Goal: Check status: Check status

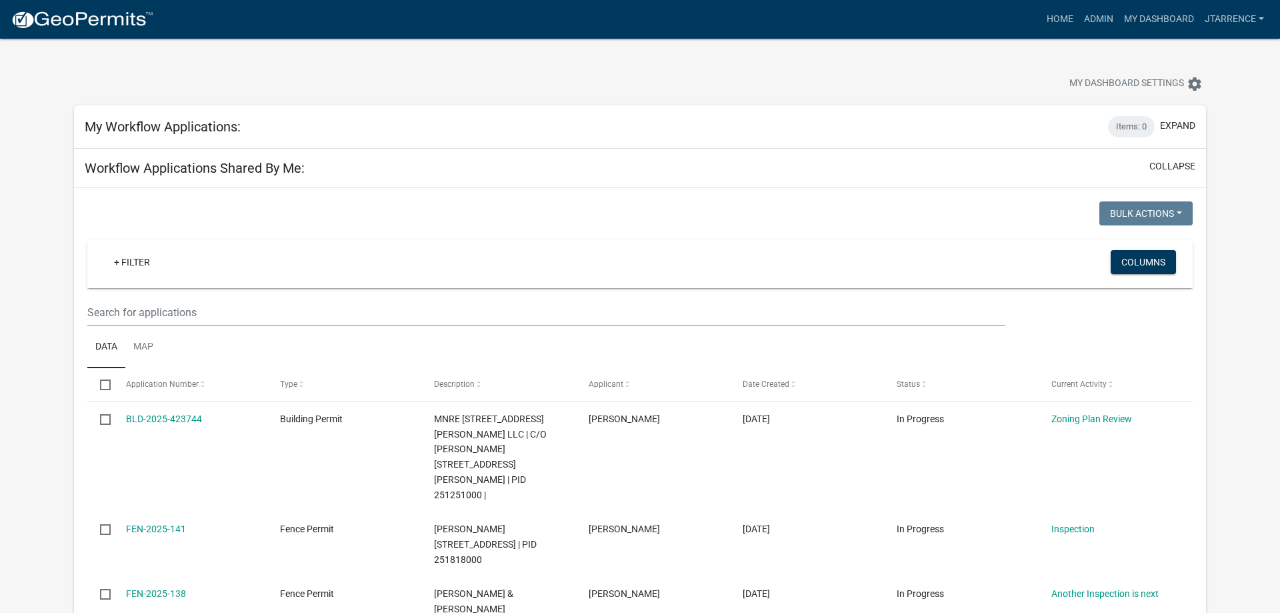
select select "3: 100"
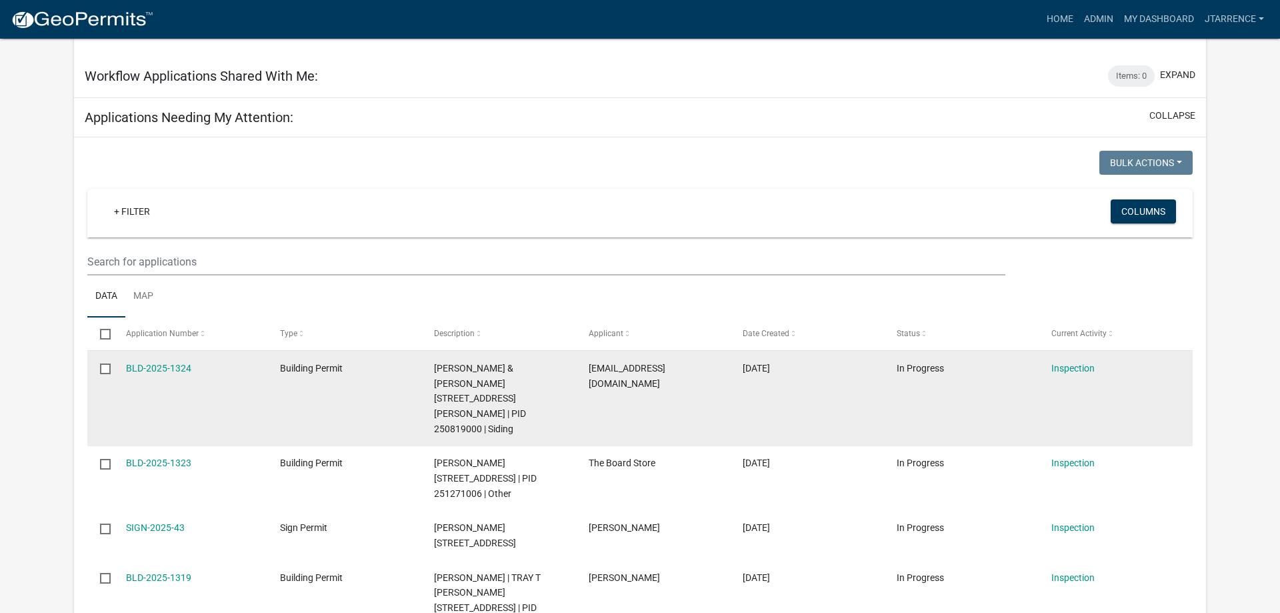
scroll to position [612, 0]
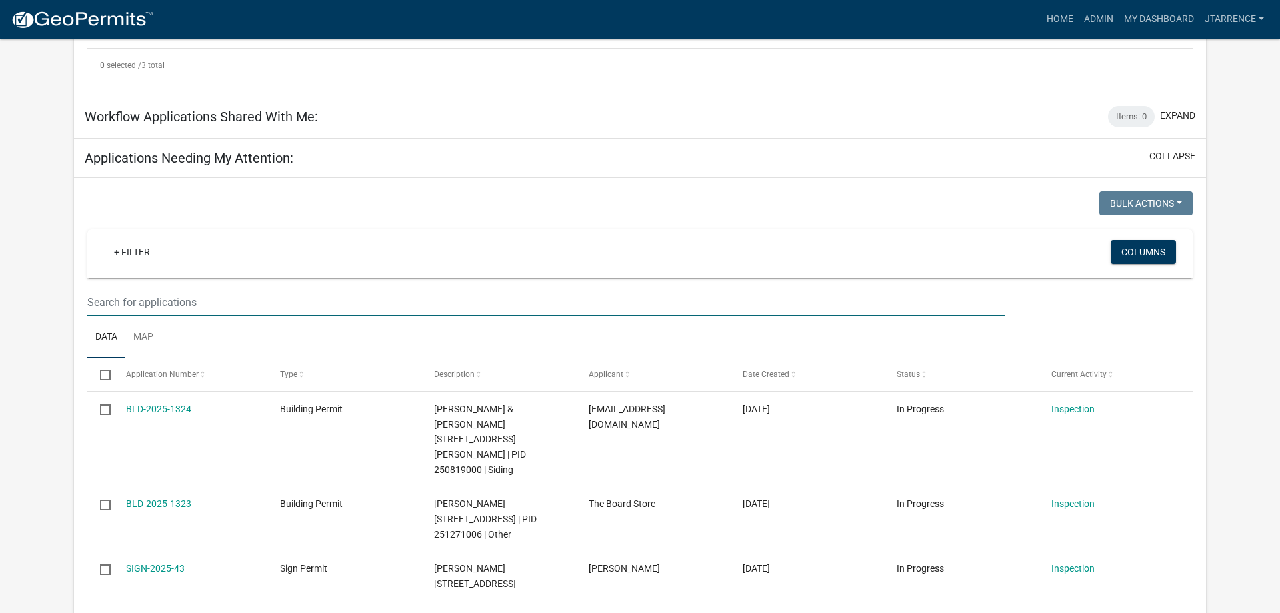
click at [159, 289] on input "text" at bounding box center [546, 302] width 918 height 27
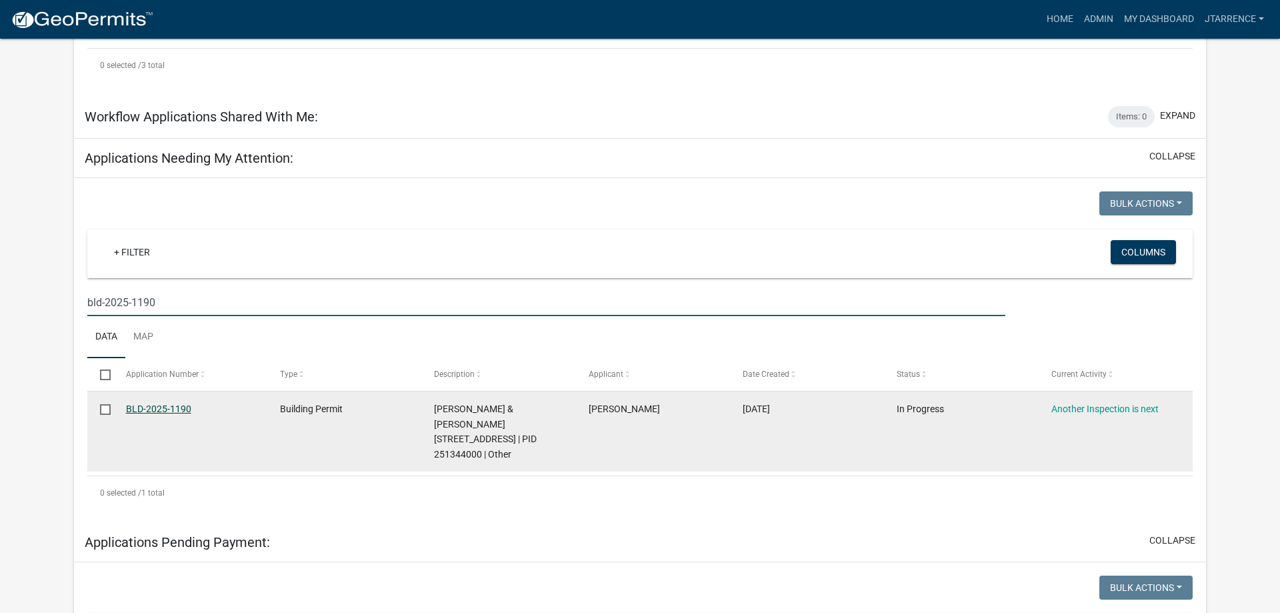
type input "bld-2025-1190"
click at [153, 403] on link "BLD-2025-1190" at bounding box center [158, 408] width 65 height 11
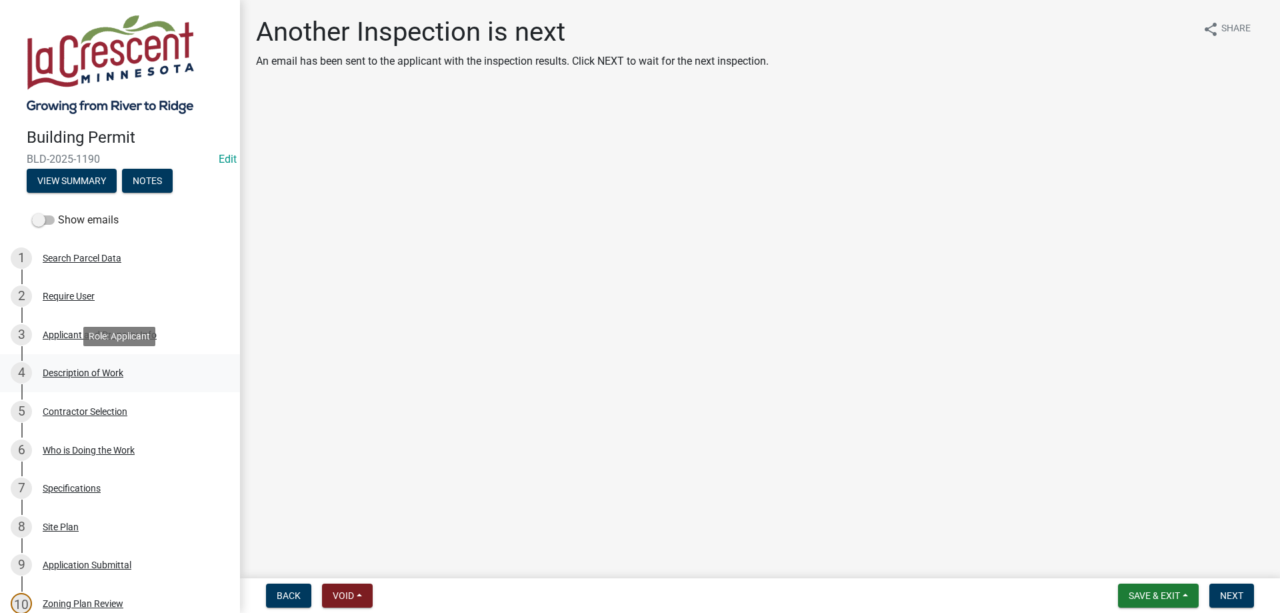
click at [65, 379] on div "4 Description of Work" at bounding box center [115, 372] width 208 height 21
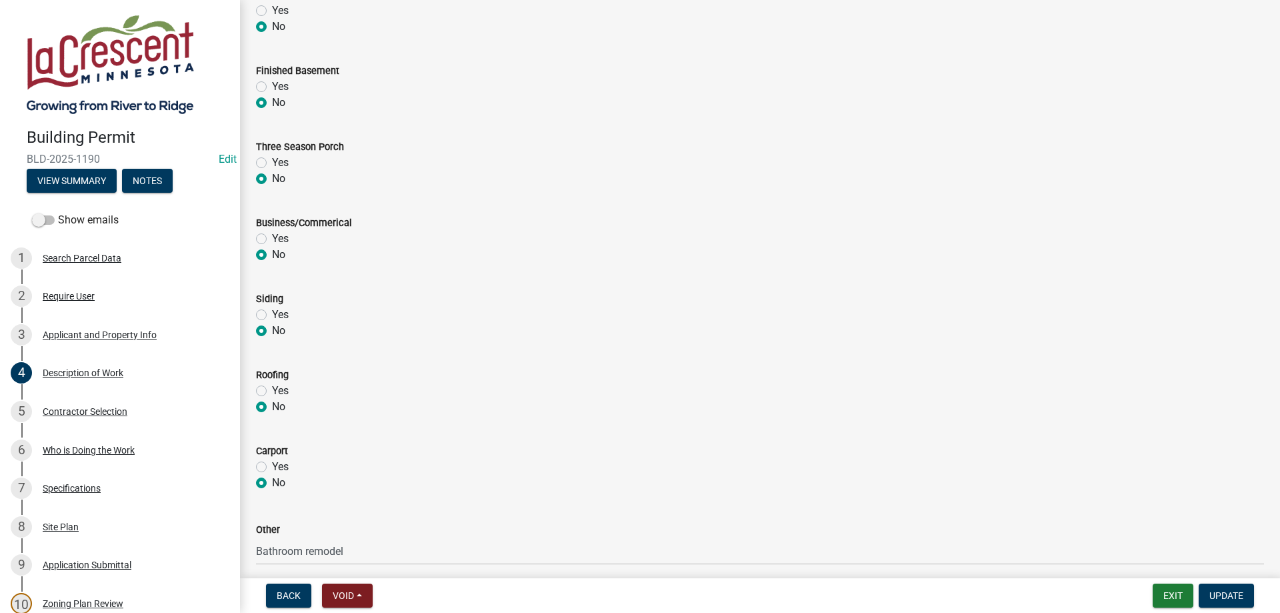
scroll to position [543, 0]
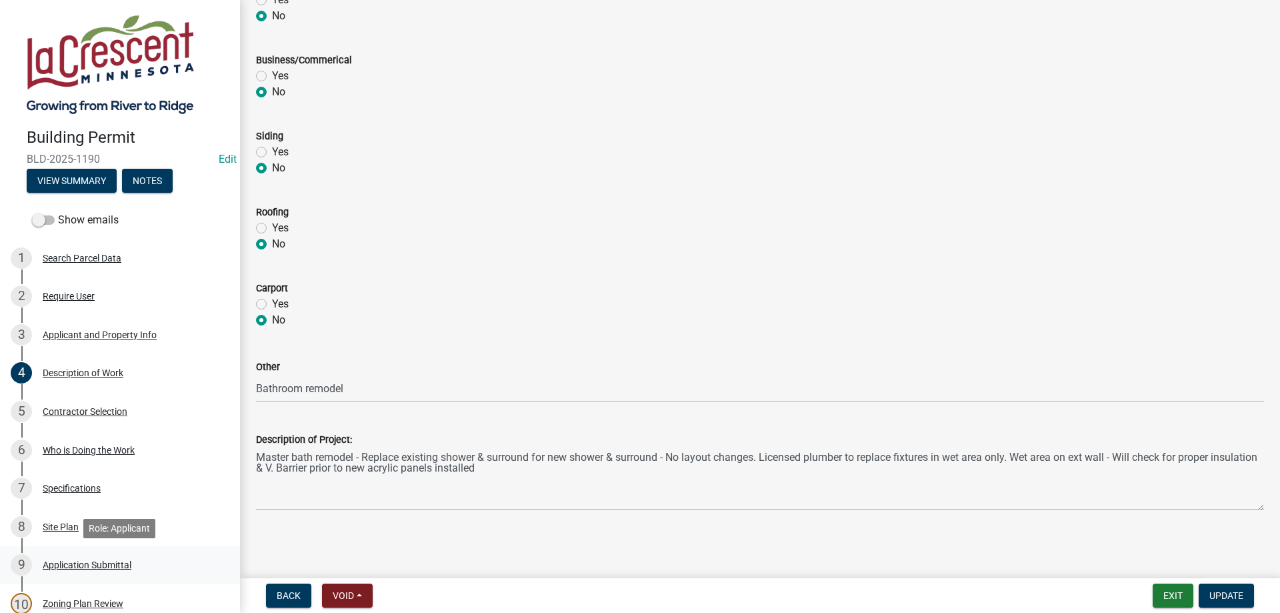
click at [82, 564] on div "Application Submittal" at bounding box center [87, 564] width 89 height 9
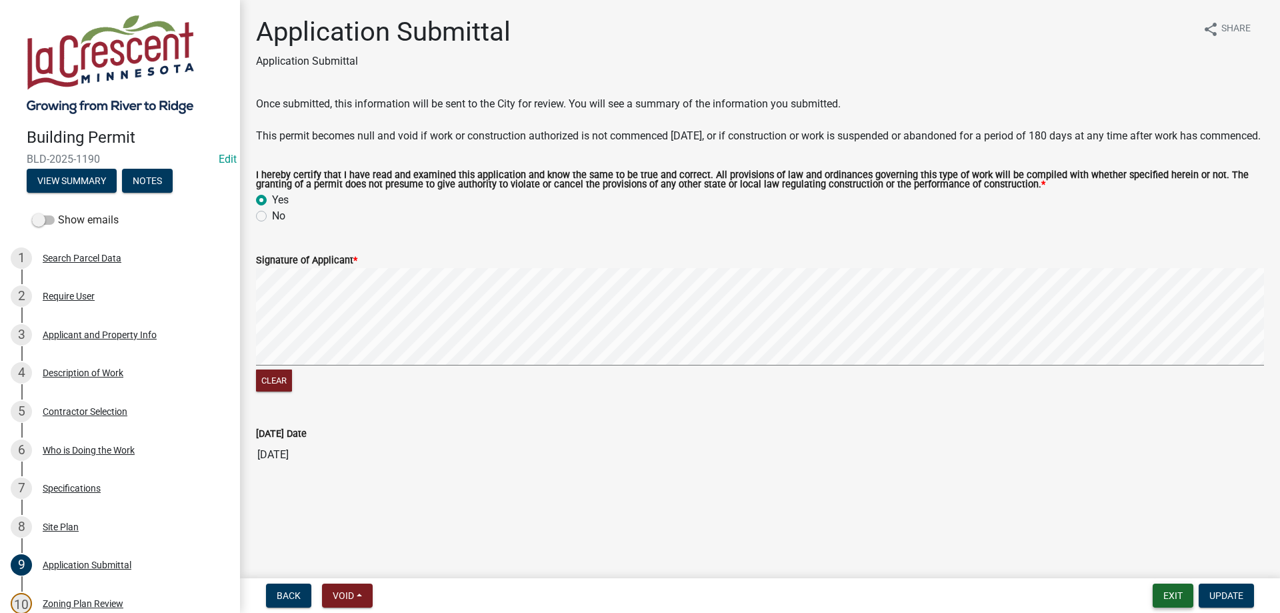
click at [1166, 599] on button "Exit" at bounding box center [1173, 595] width 41 height 24
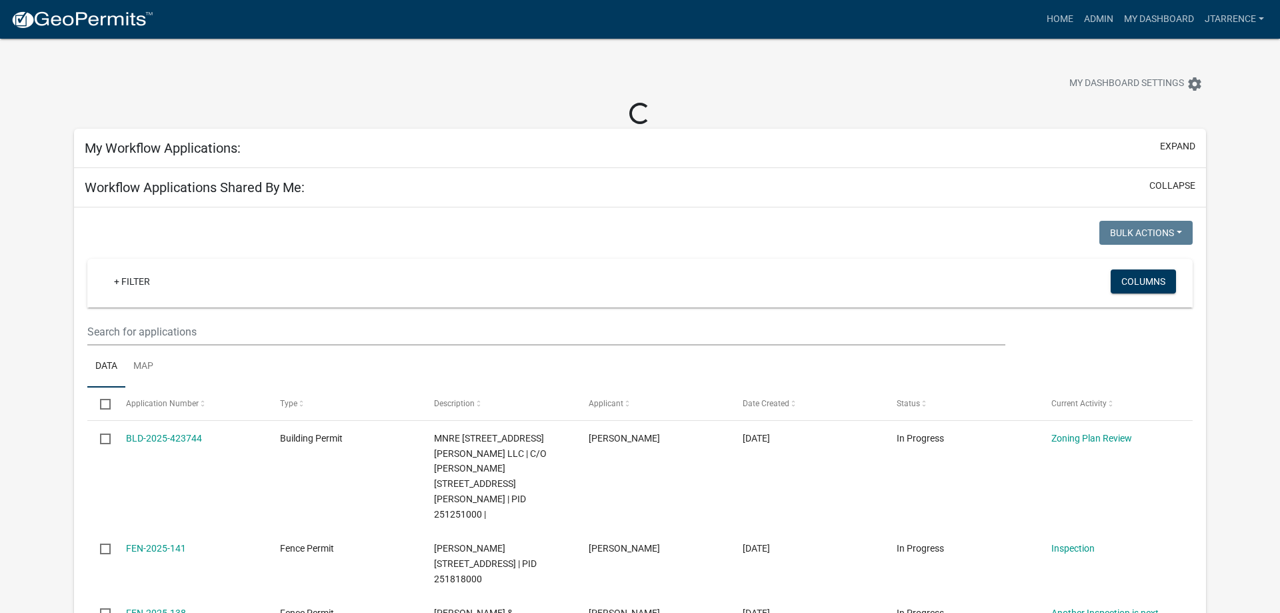
select select "3: 100"
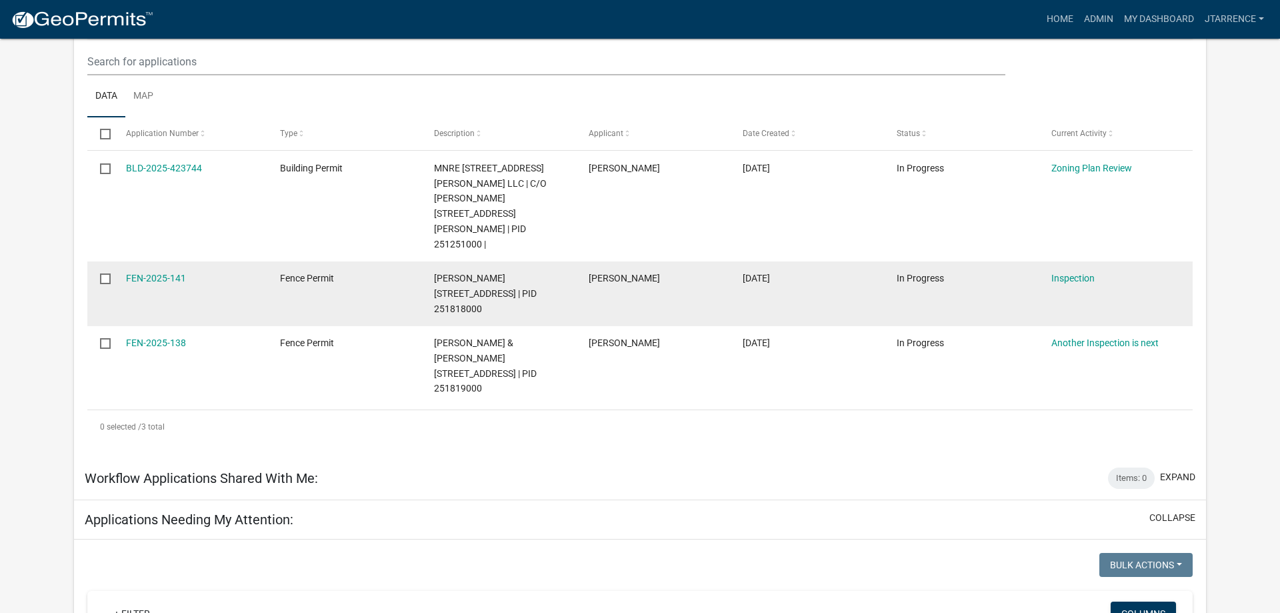
scroll to position [272, 0]
